Goal: Task Accomplishment & Management: Use online tool/utility

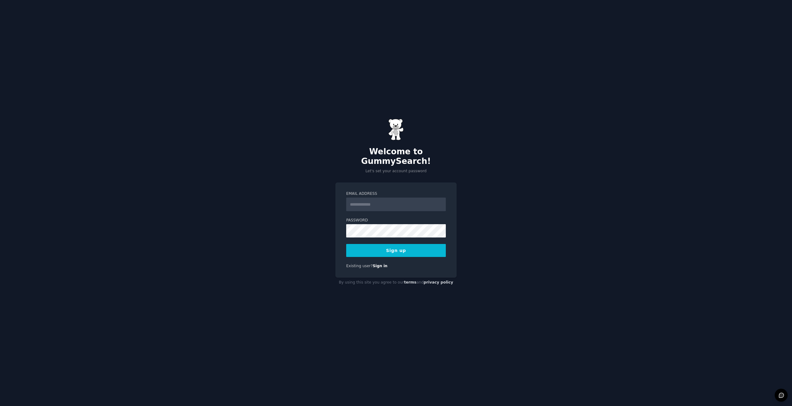
click at [378, 201] on input "Email Address" at bounding box center [396, 205] width 100 height 14
type input "**********"
click at [409, 250] on button "Sign up" at bounding box center [396, 250] width 100 height 13
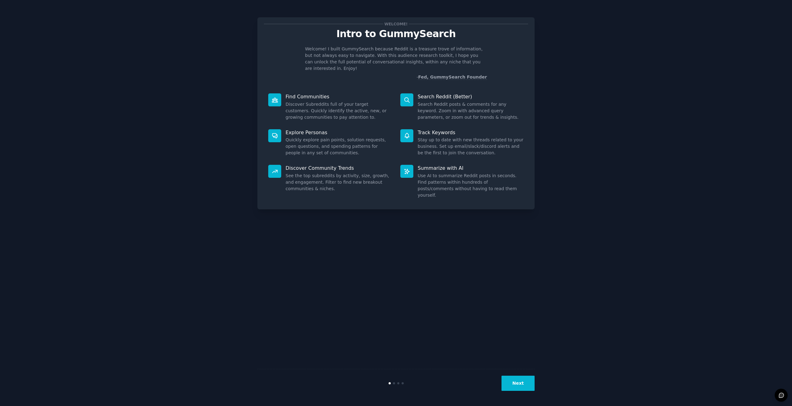
click at [522, 381] on button "Next" at bounding box center [518, 383] width 33 height 15
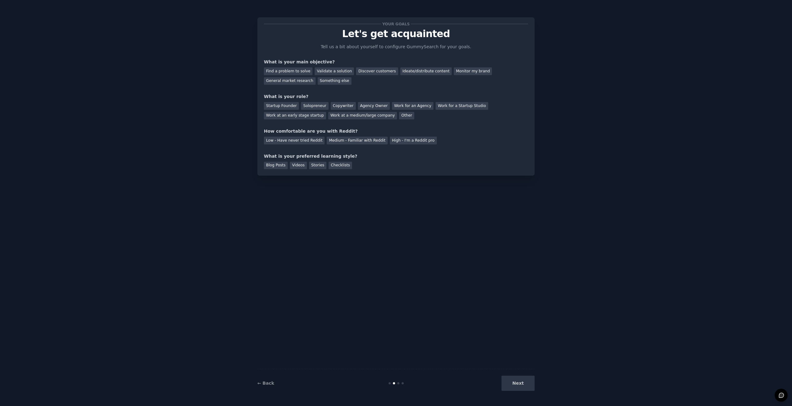
click at [509, 387] on div "Next" at bounding box center [488, 383] width 93 height 15
click at [412, 71] on div "Ideate/distribute content" at bounding box center [425, 71] width 51 height 8
click at [373, 68] on div "Discover customers" at bounding box center [377, 71] width 42 height 8
click at [311, 104] on div "Solopreneur" at bounding box center [314, 106] width 27 height 8
click at [393, 143] on div "High - I'm a Reddit pro" at bounding box center [413, 141] width 47 height 8
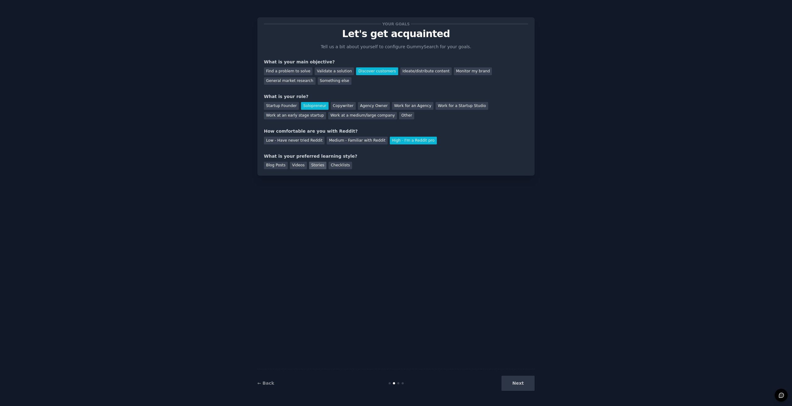
click at [315, 165] on div "Stories" at bounding box center [317, 166] width 17 height 8
click at [517, 386] on button "Next" at bounding box center [518, 383] width 33 height 15
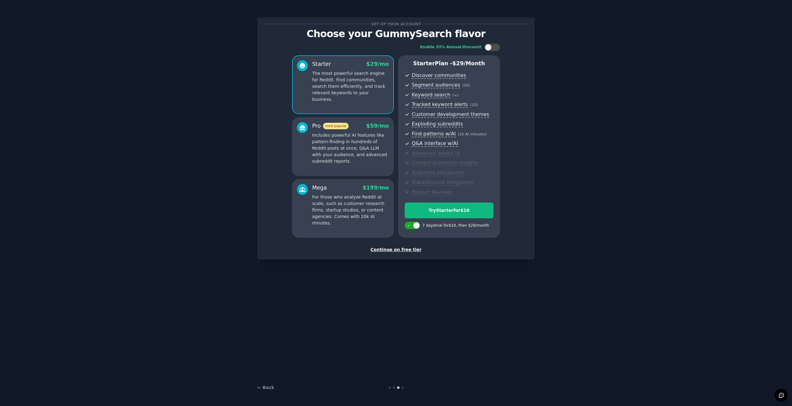
click at [405, 251] on div "Continue on free tier" at bounding box center [396, 250] width 264 height 6
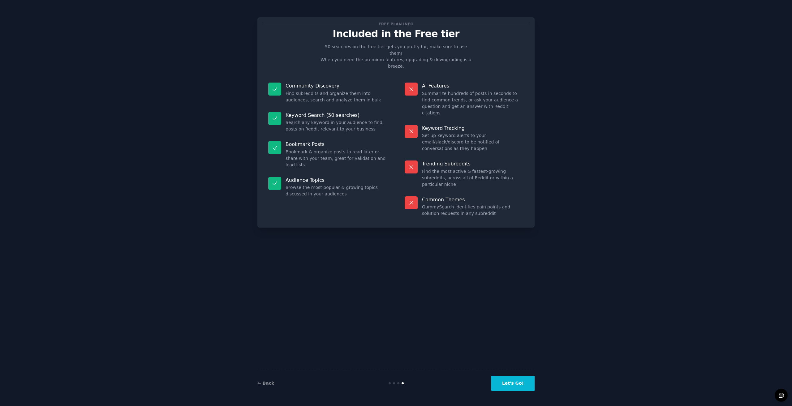
click at [522, 383] on button "Let's Go!" at bounding box center [512, 383] width 43 height 15
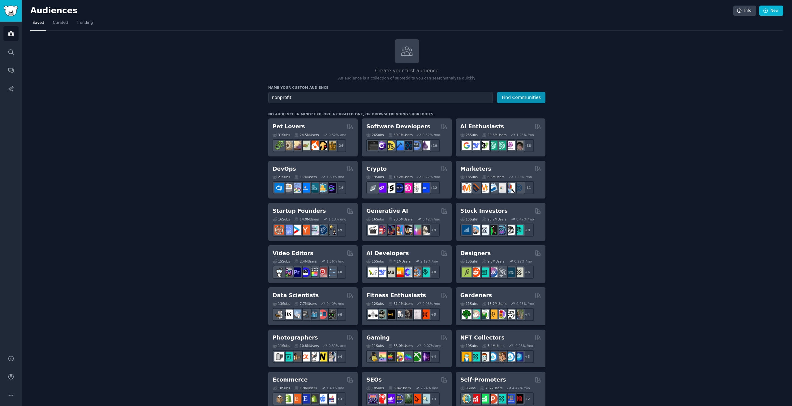
type input "nonprofit"
click at [497, 92] on button "Find Communities" at bounding box center [521, 97] width 48 height 11
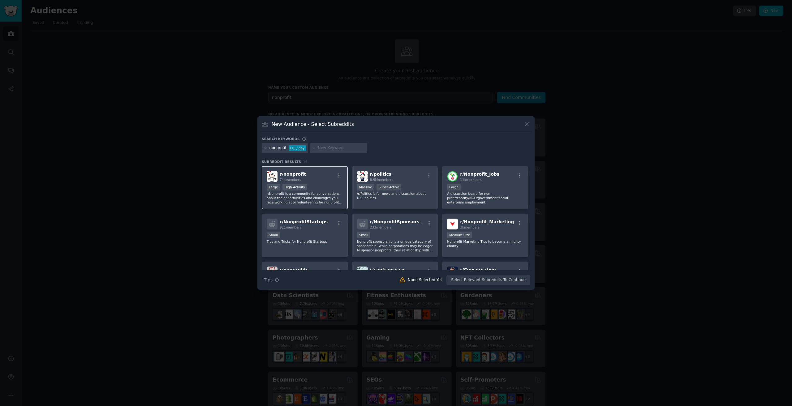
click at [305, 181] on div "r/ nonprofit 74k members" at bounding box center [305, 176] width 76 height 11
click at [506, 282] on button "Create Audience" at bounding box center [510, 280] width 41 height 11
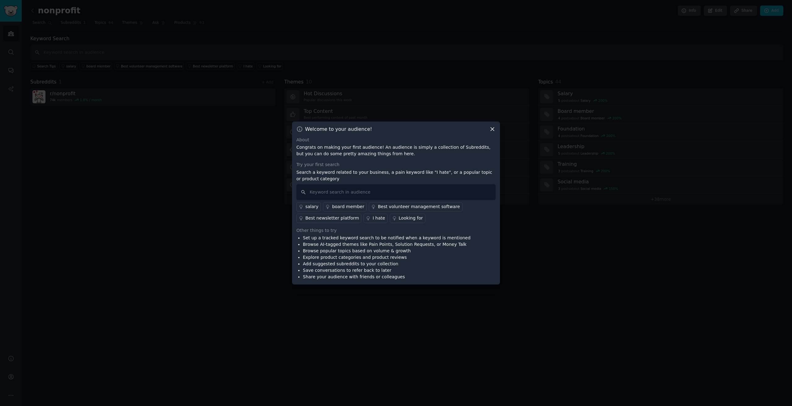
click at [490, 130] on icon at bounding box center [492, 129] width 6 height 6
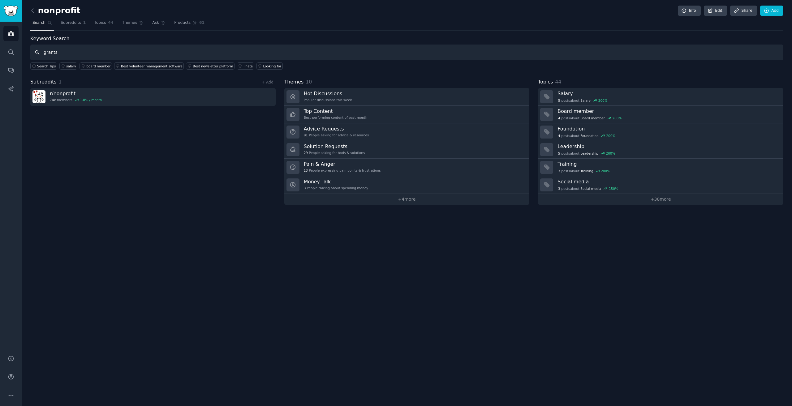
type input "grants"
